Goal: Task Accomplishment & Management: Check status

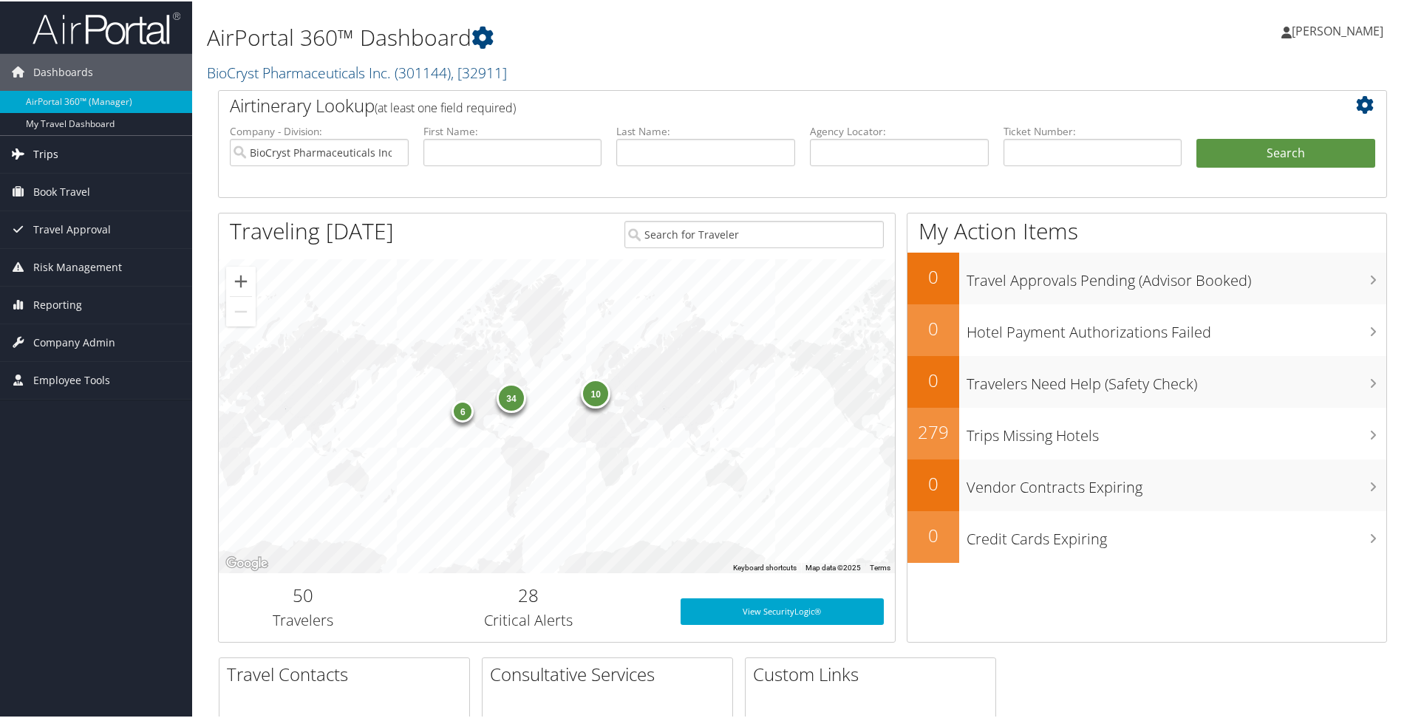
click at [61, 152] on link "Trips" at bounding box center [96, 152] width 192 height 37
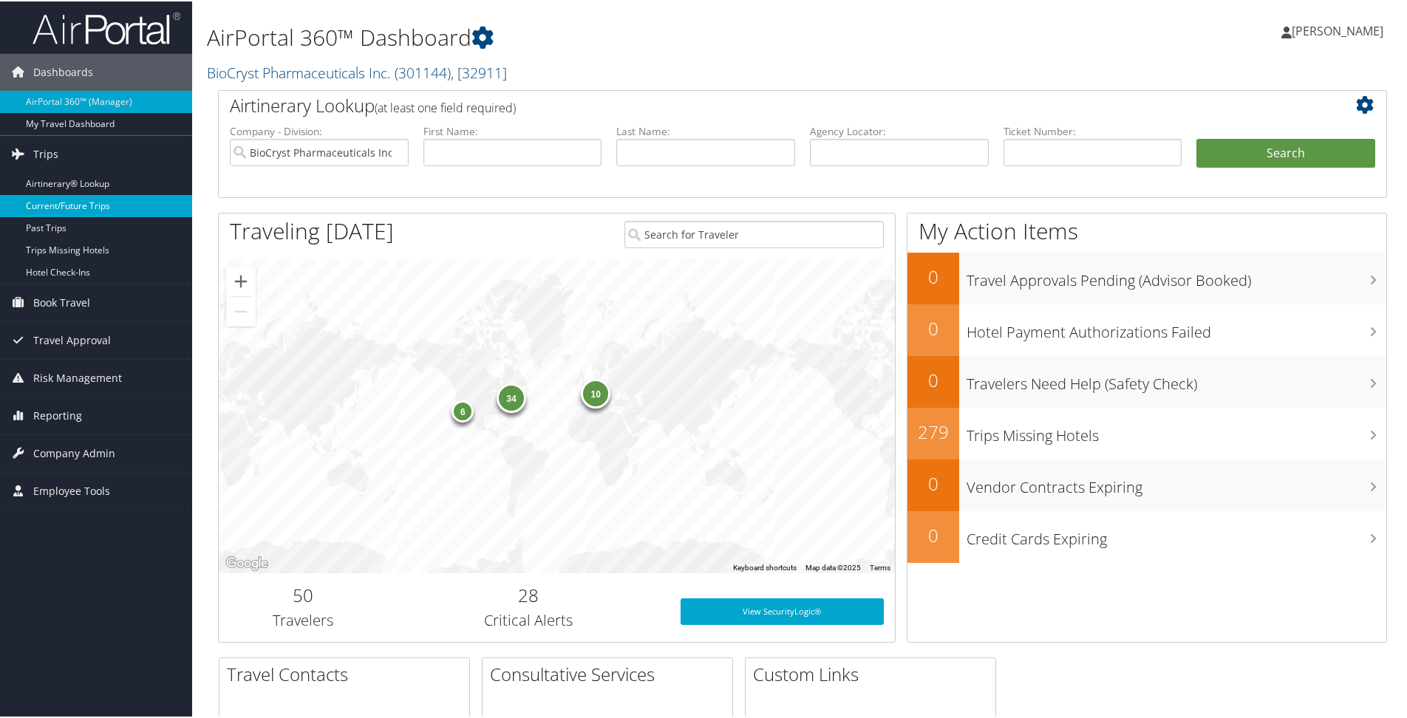
click at [64, 207] on link "Current/Future Trips" at bounding box center [96, 205] width 192 height 22
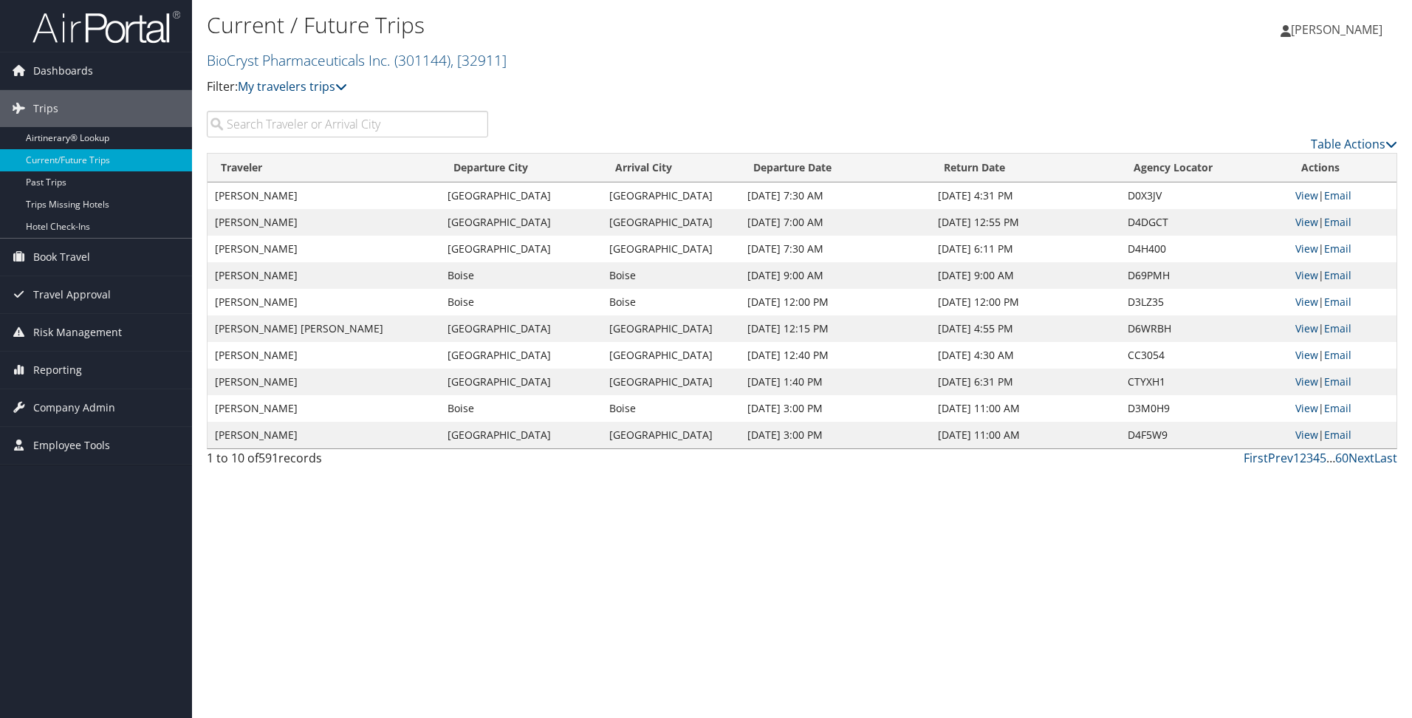
click at [314, 117] on input "search" at bounding box center [347, 124] width 281 height 27
type input "Birmingham"
